Goal: Task Accomplishment & Management: Manage account settings

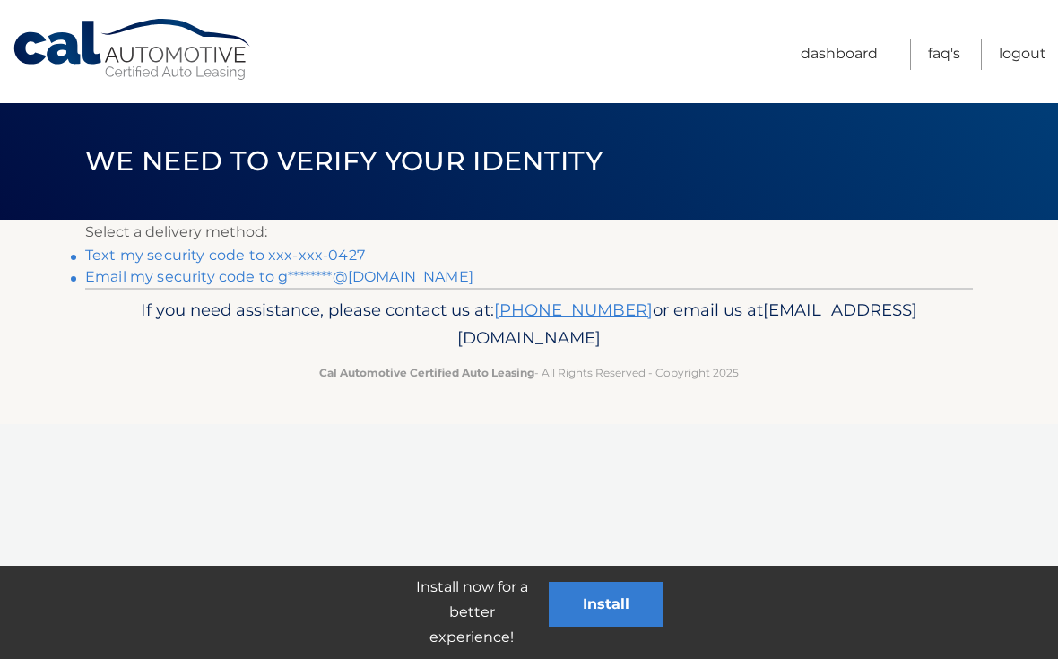
click at [349, 254] on link "Text my security code to xxx-xxx-0427" at bounding box center [225, 255] width 280 height 17
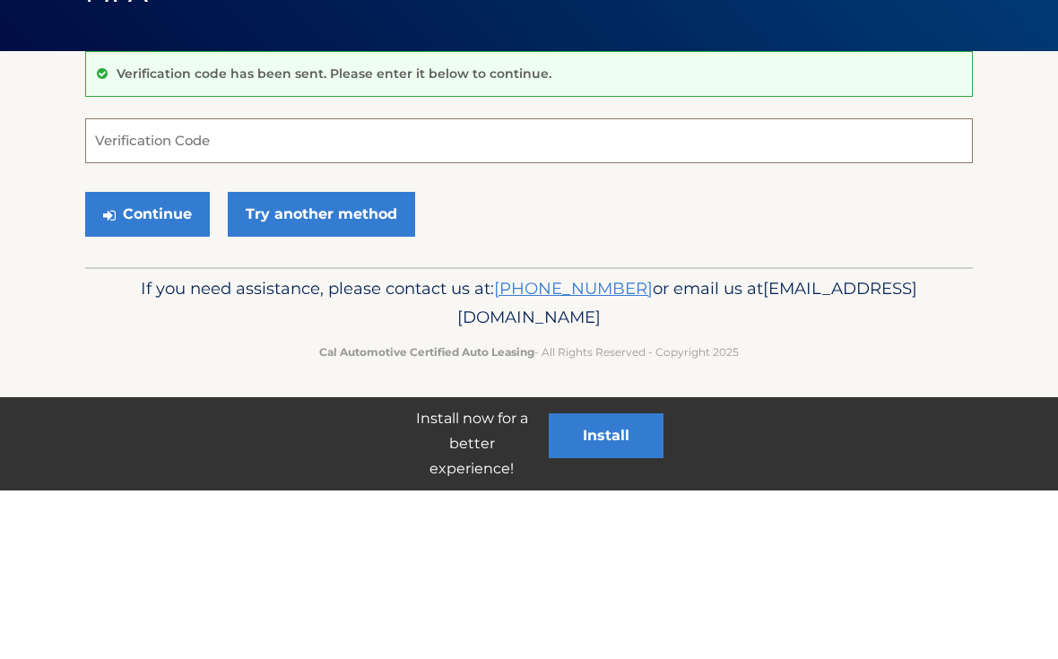
click at [779, 287] on input "Verification Code" at bounding box center [529, 309] width 888 height 45
type input "644645"
click at [147, 360] on button "Continue" at bounding box center [147, 382] width 125 height 45
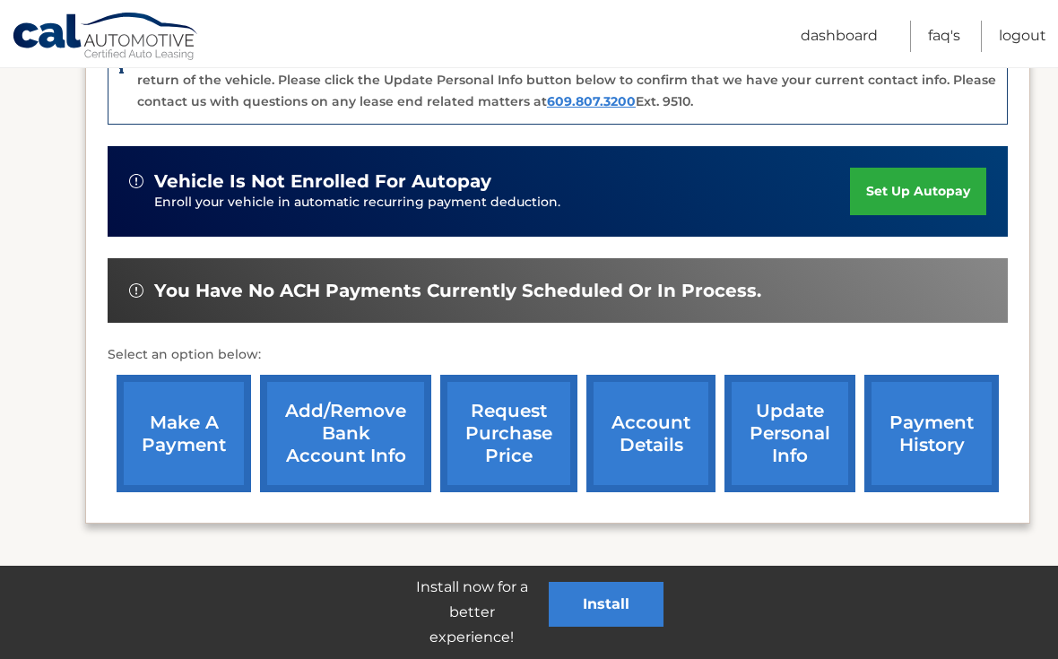
scroll to position [508, 0]
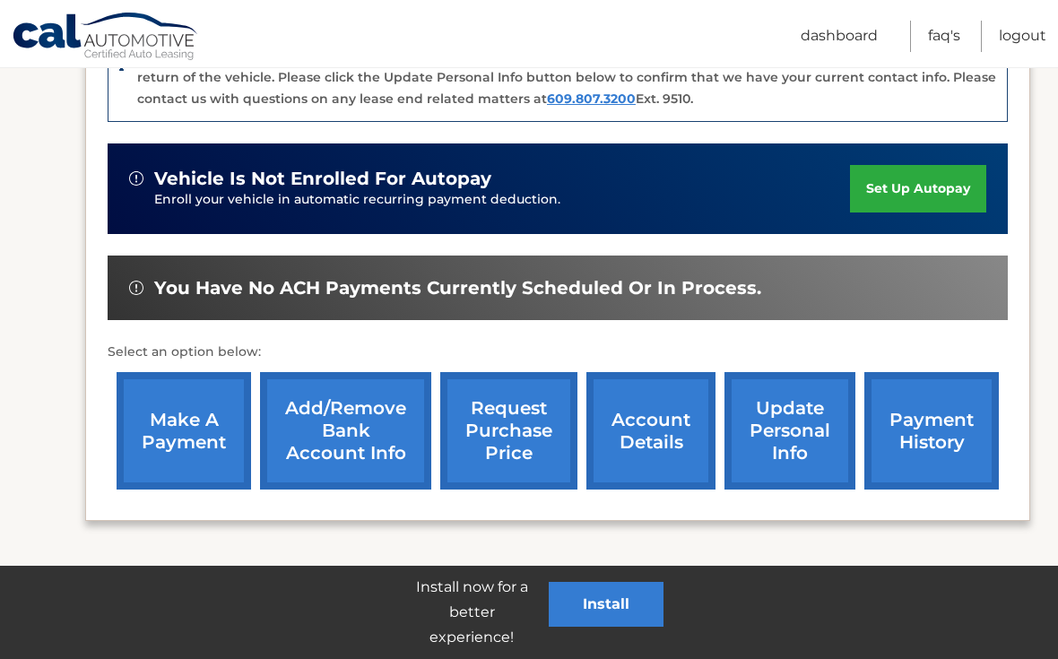
click at [510, 446] on link "request purchase price" at bounding box center [508, 430] width 137 height 117
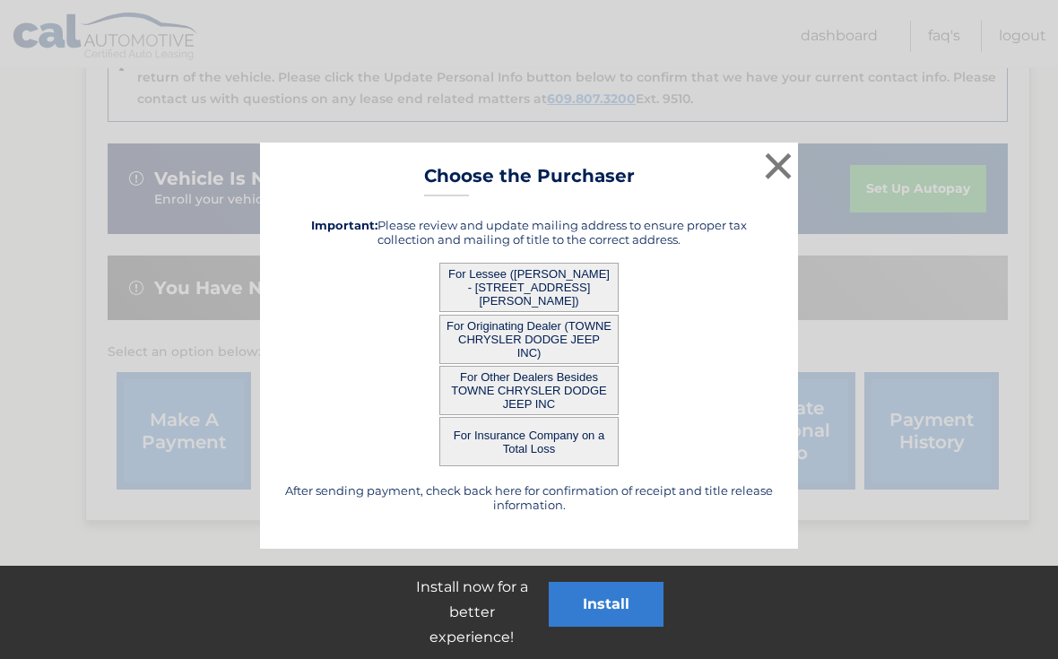
click at [567, 338] on button "For Originating Dealer (TOWNE CHRYSLER DODGE JEEP INC)" at bounding box center [528, 339] width 179 height 49
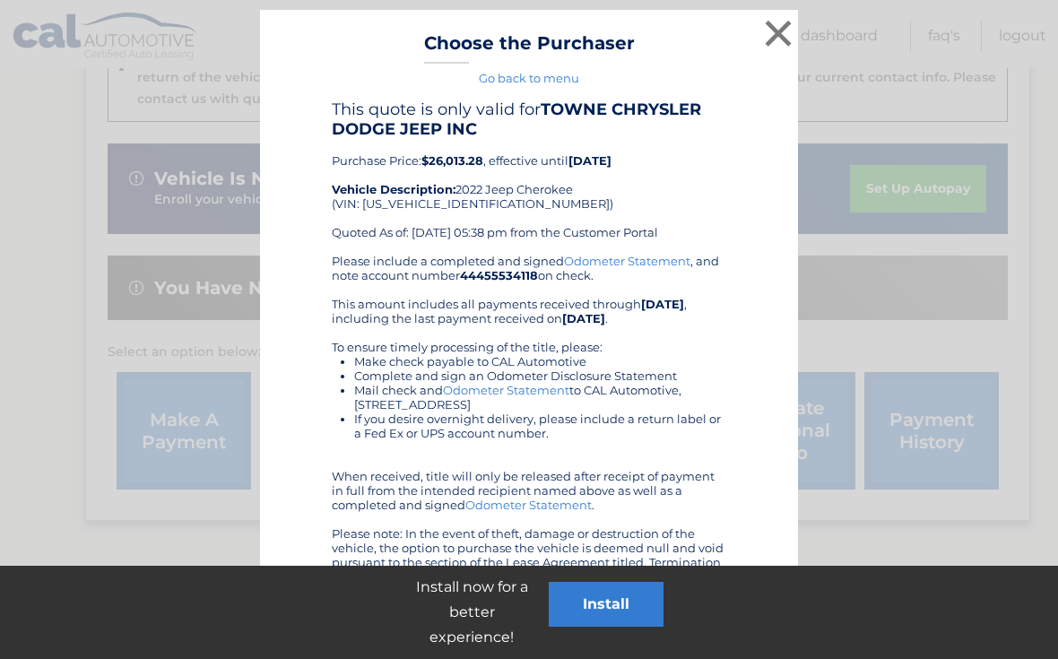
scroll to position [522, 0]
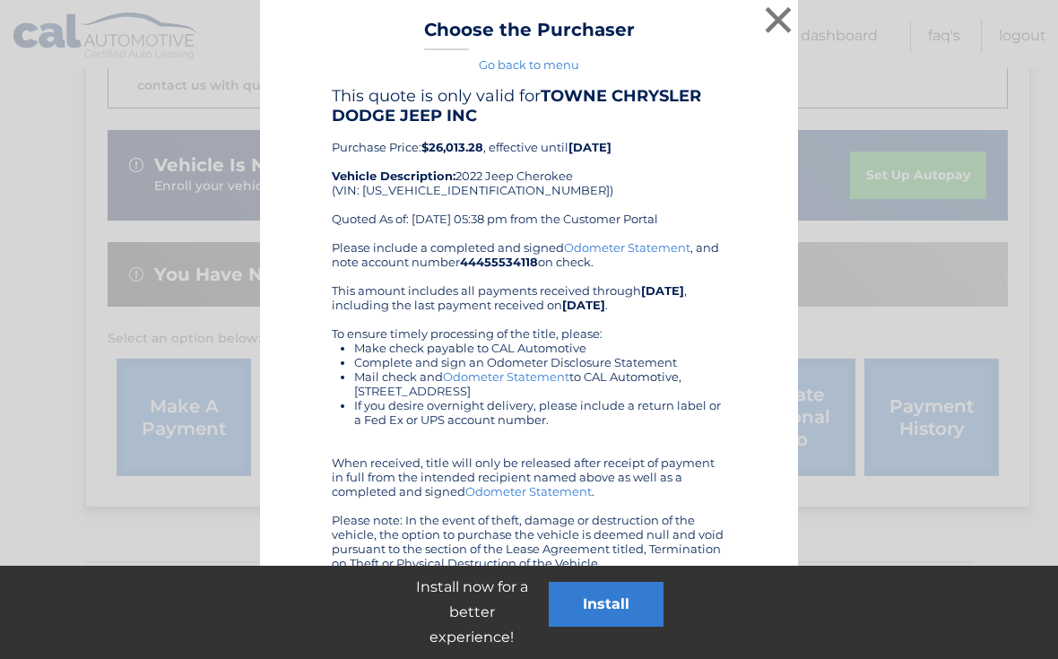
click at [776, 17] on button "×" at bounding box center [778, 20] width 36 height 36
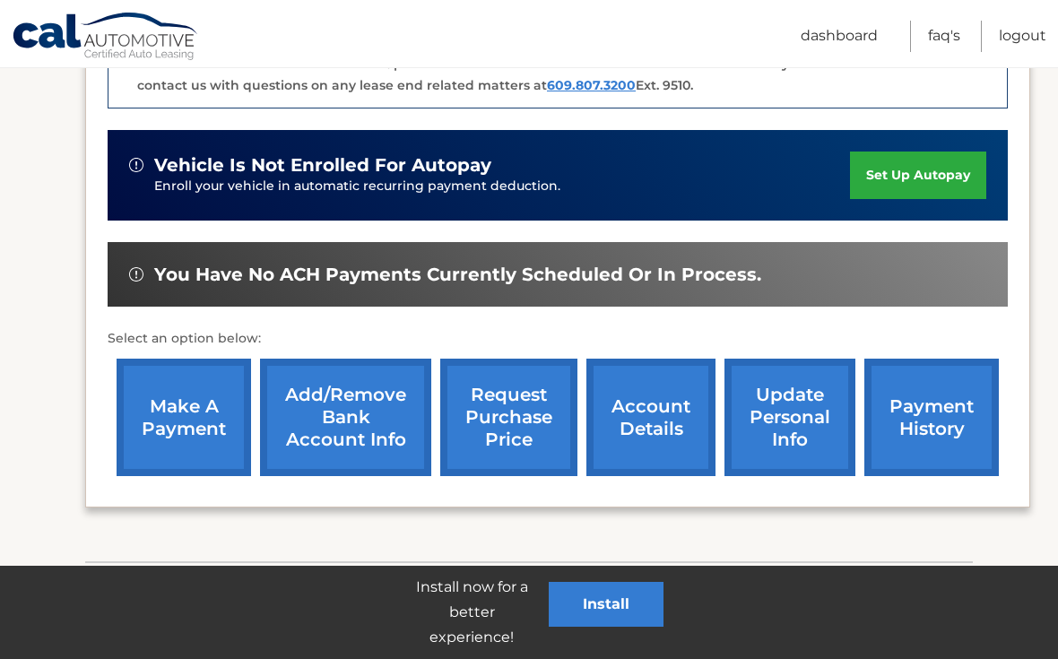
click at [652, 423] on link "account details" at bounding box center [650, 417] width 129 height 117
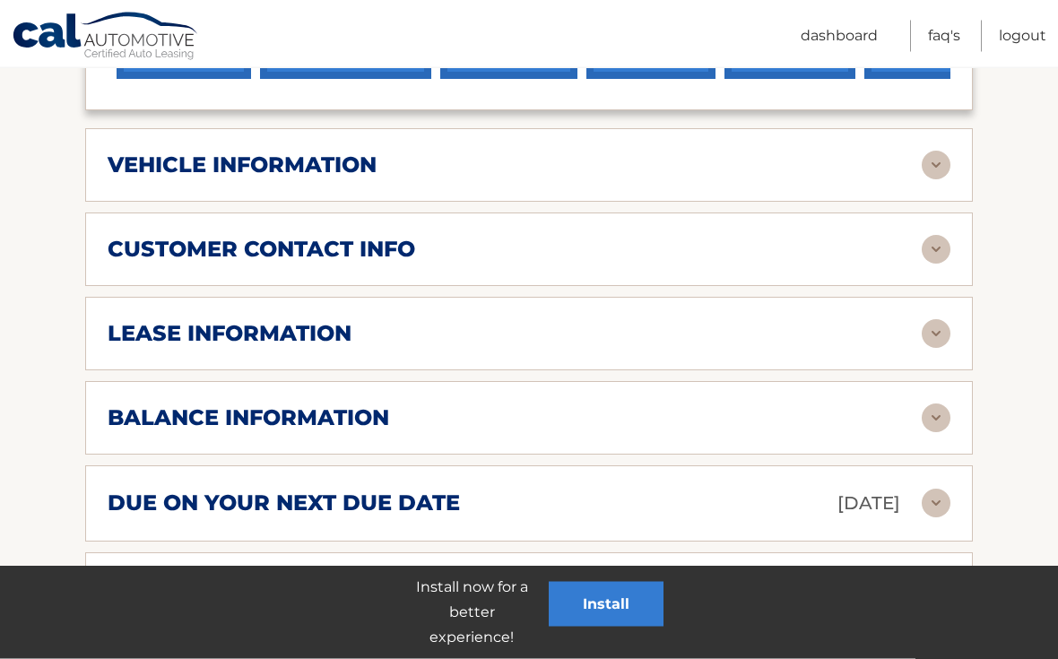
scroll to position [845, 0]
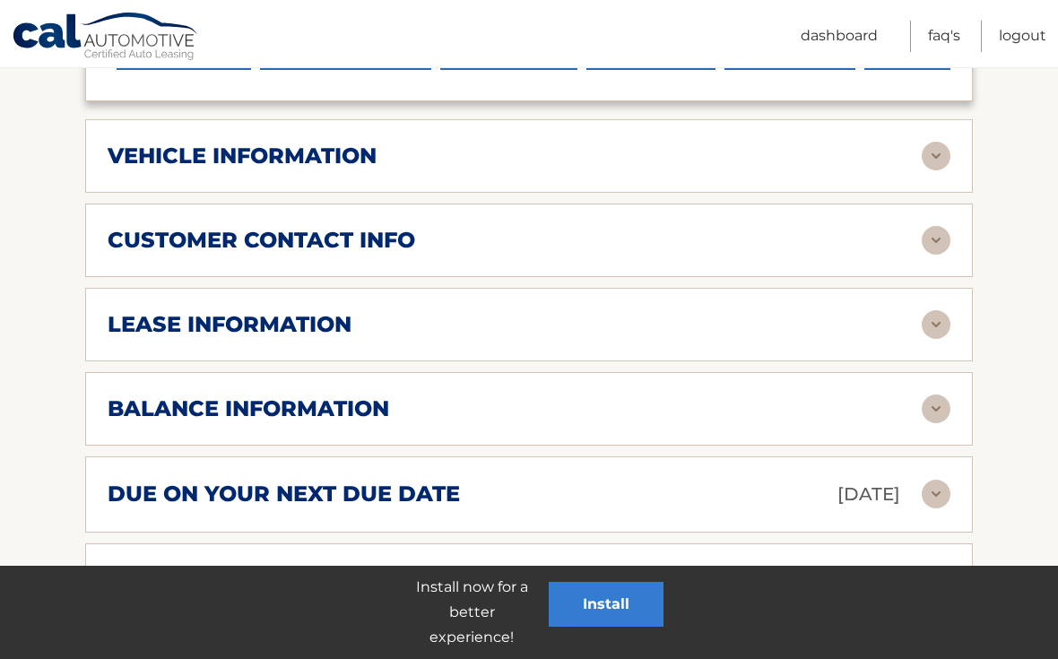
click at [943, 310] on img at bounding box center [936, 324] width 29 height 29
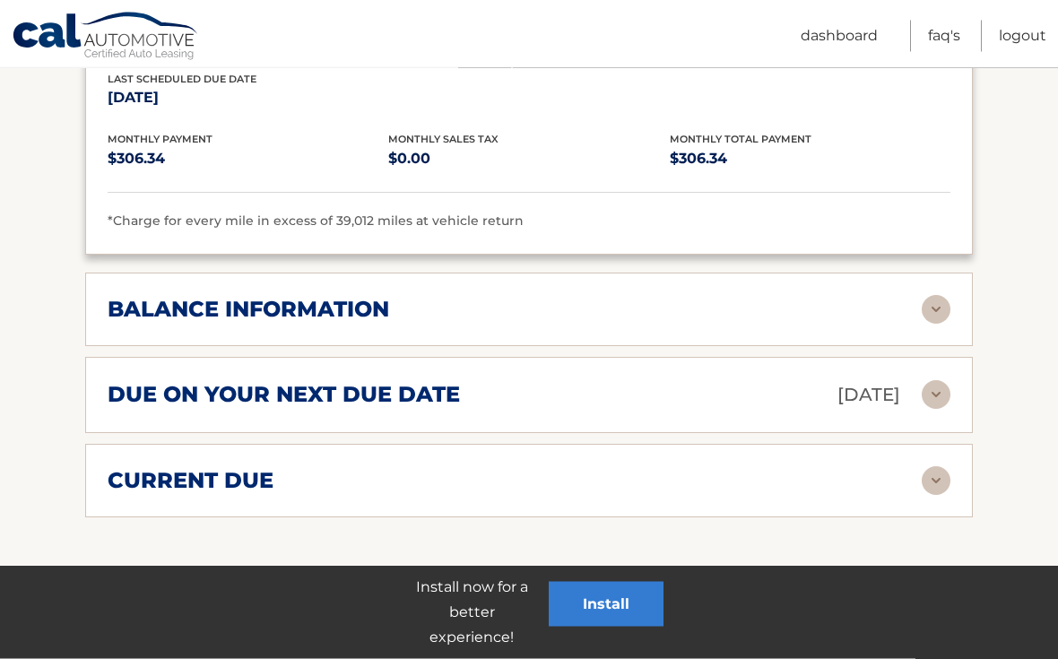
click at [930, 296] on img at bounding box center [936, 310] width 29 height 29
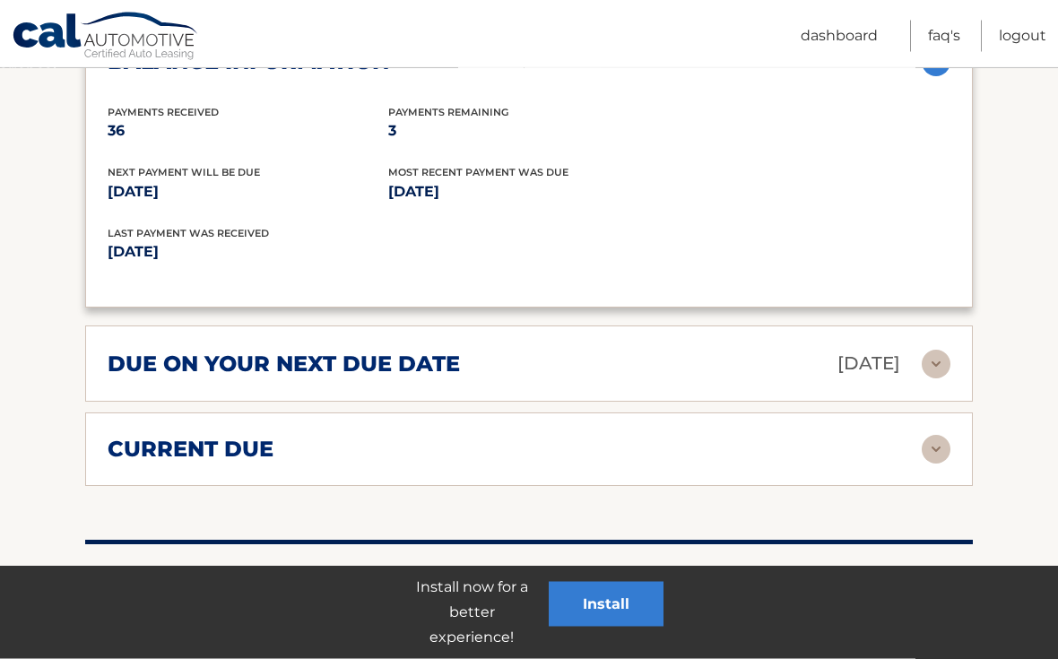
scroll to position [1528, 0]
click at [937, 350] on img at bounding box center [936, 364] width 29 height 29
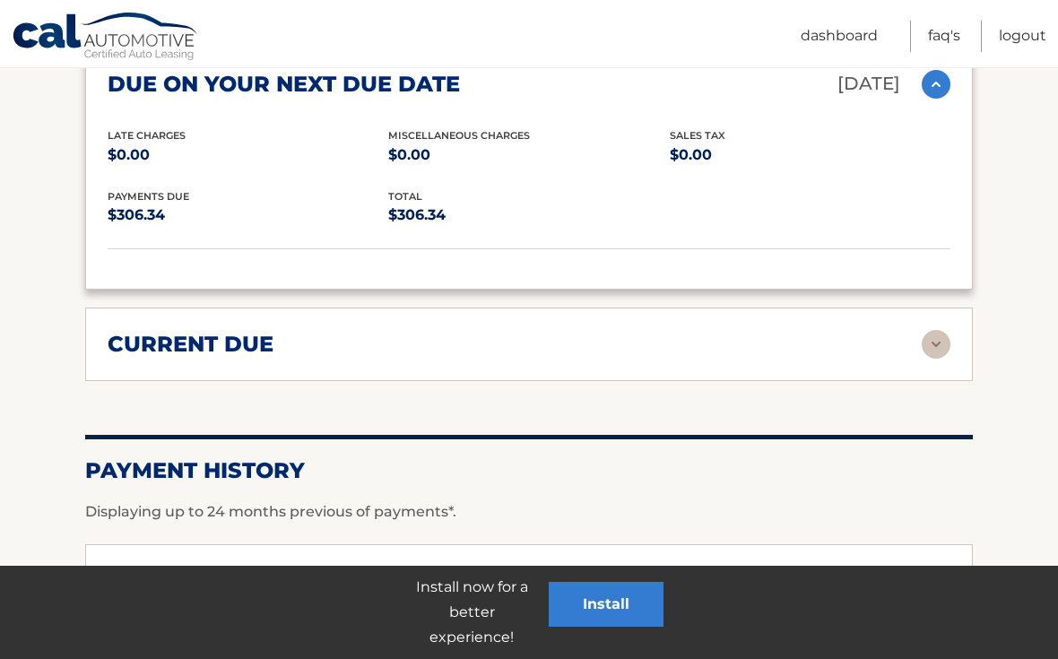
scroll to position [1815, 0]
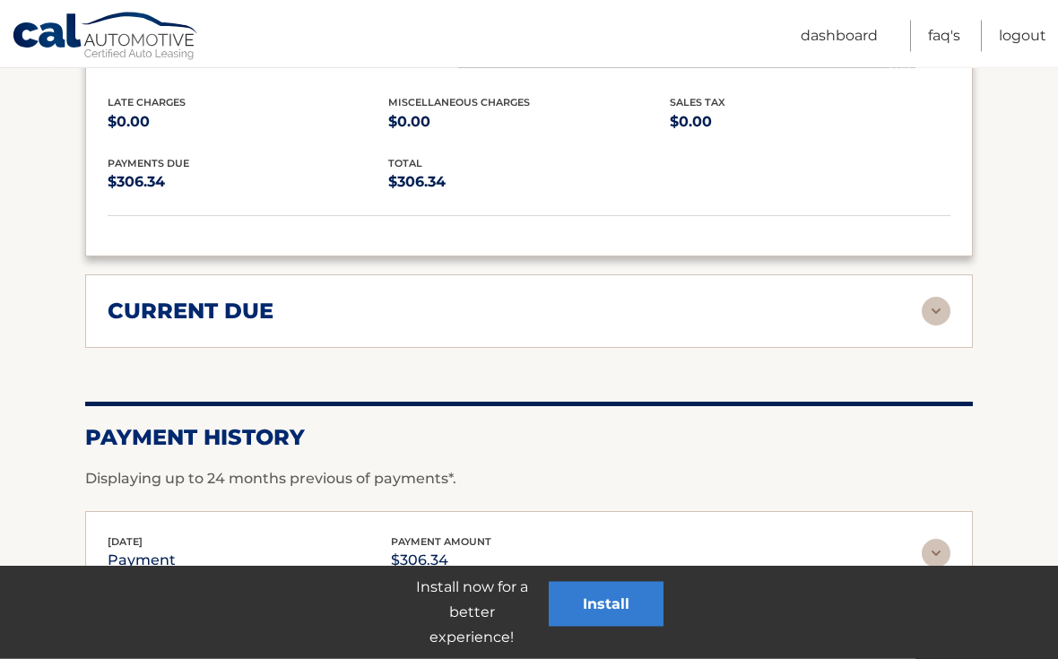
click at [934, 298] on img at bounding box center [936, 312] width 29 height 29
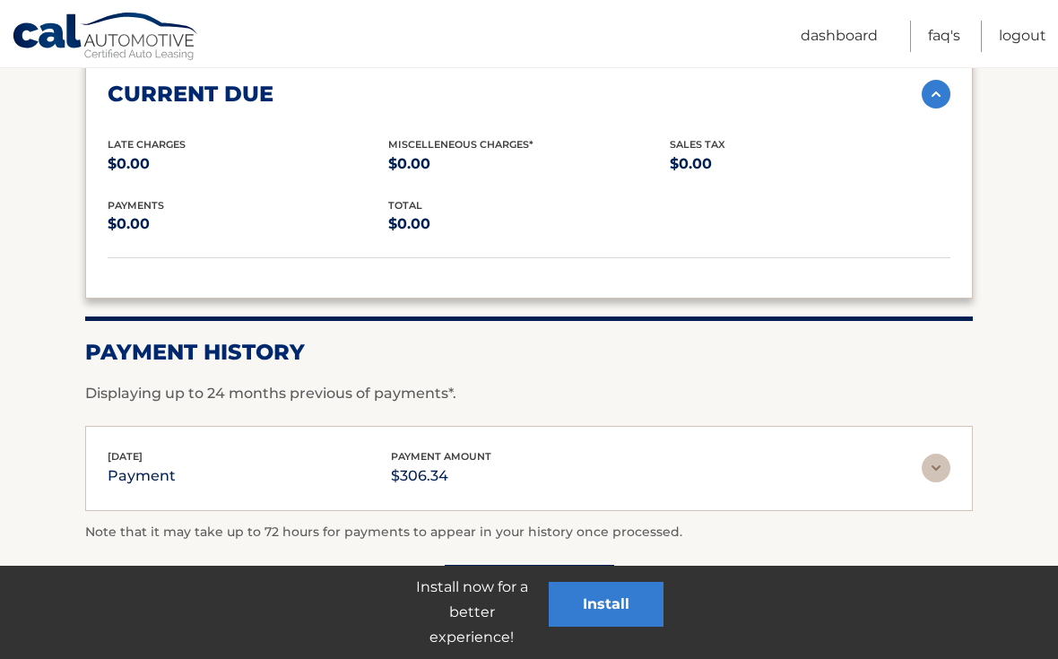
scroll to position [2113, 0]
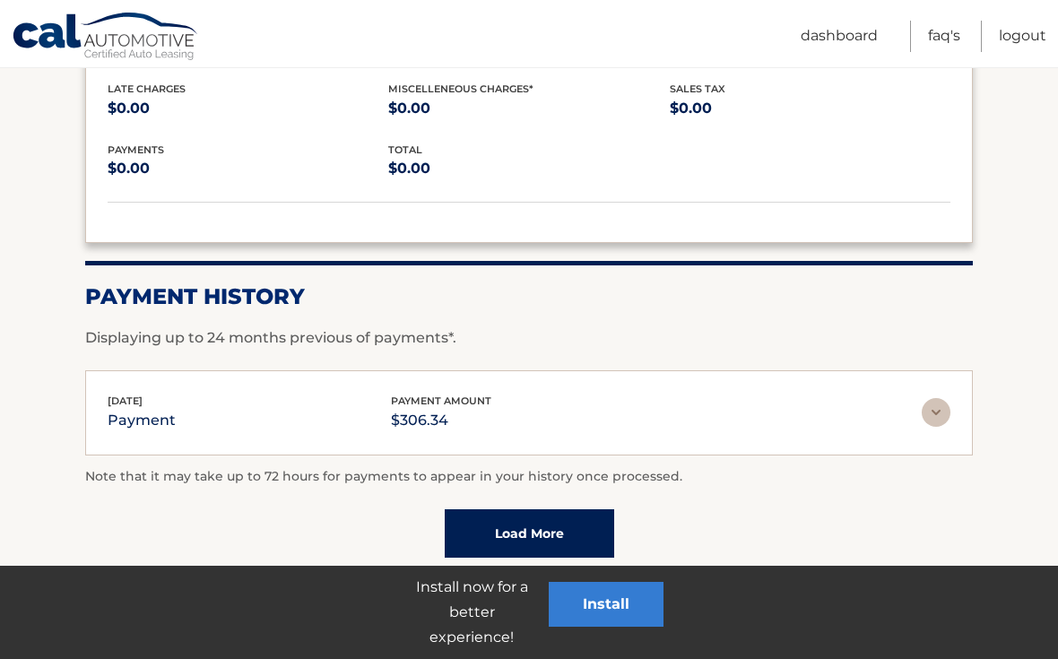
click at [569, 509] on link "Load More" at bounding box center [529, 533] width 169 height 48
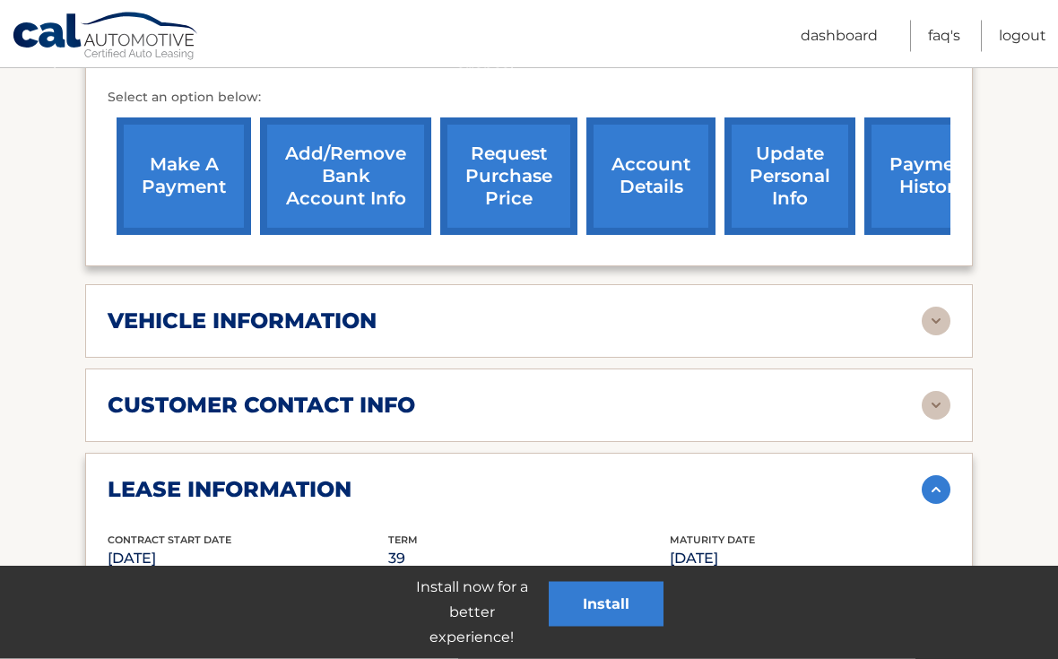
scroll to position [682, 0]
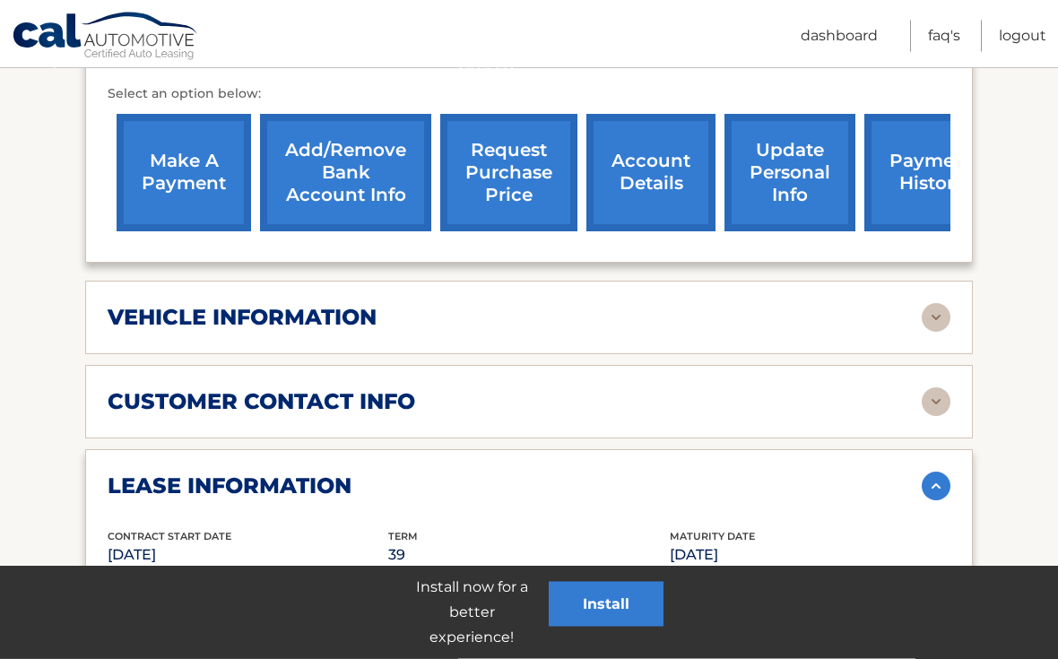
click at [932, 388] on img at bounding box center [936, 402] width 29 height 29
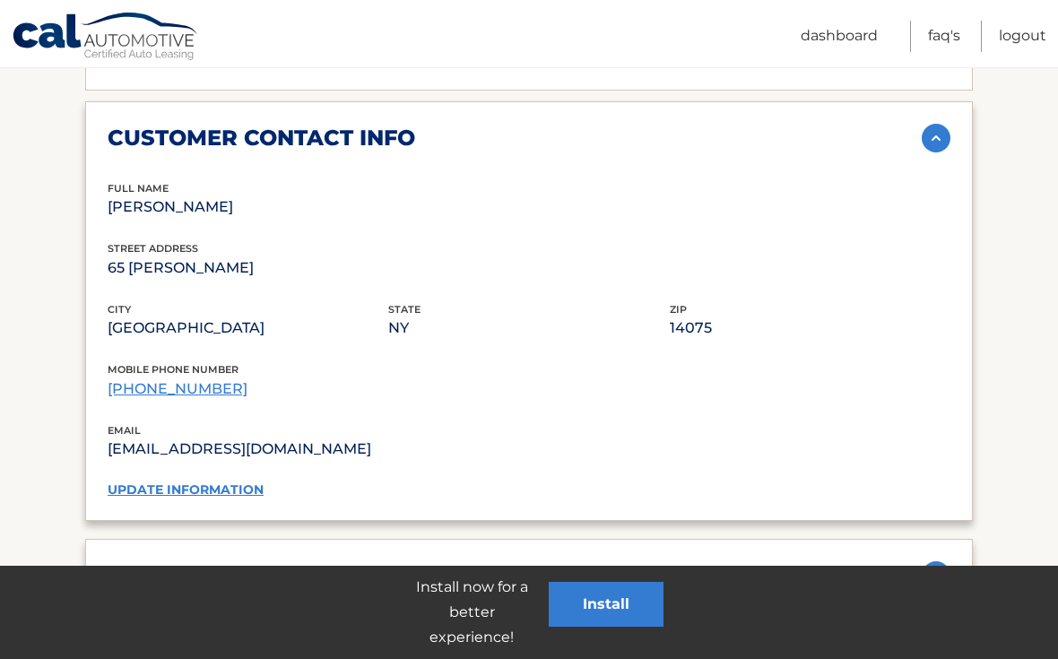
scroll to position [979, 0]
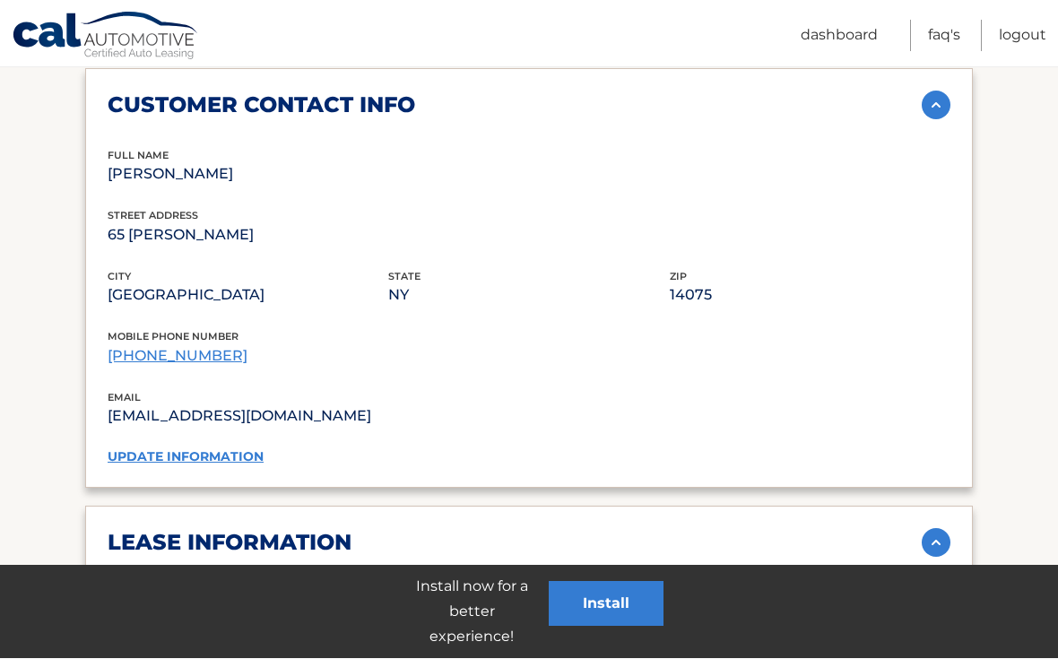
click at [856, 41] on link "Dashboard" at bounding box center [839, 36] width 77 height 31
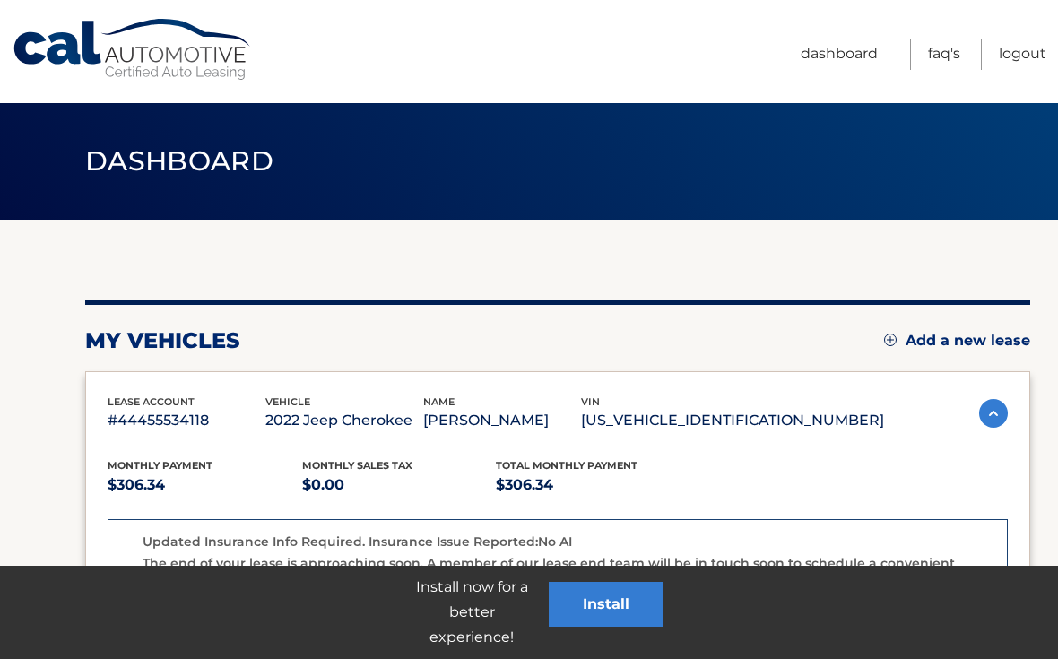
click at [949, 55] on link "FAQ's" at bounding box center [944, 54] width 32 height 31
